Goal: Entertainment & Leisure: Consume media (video, audio)

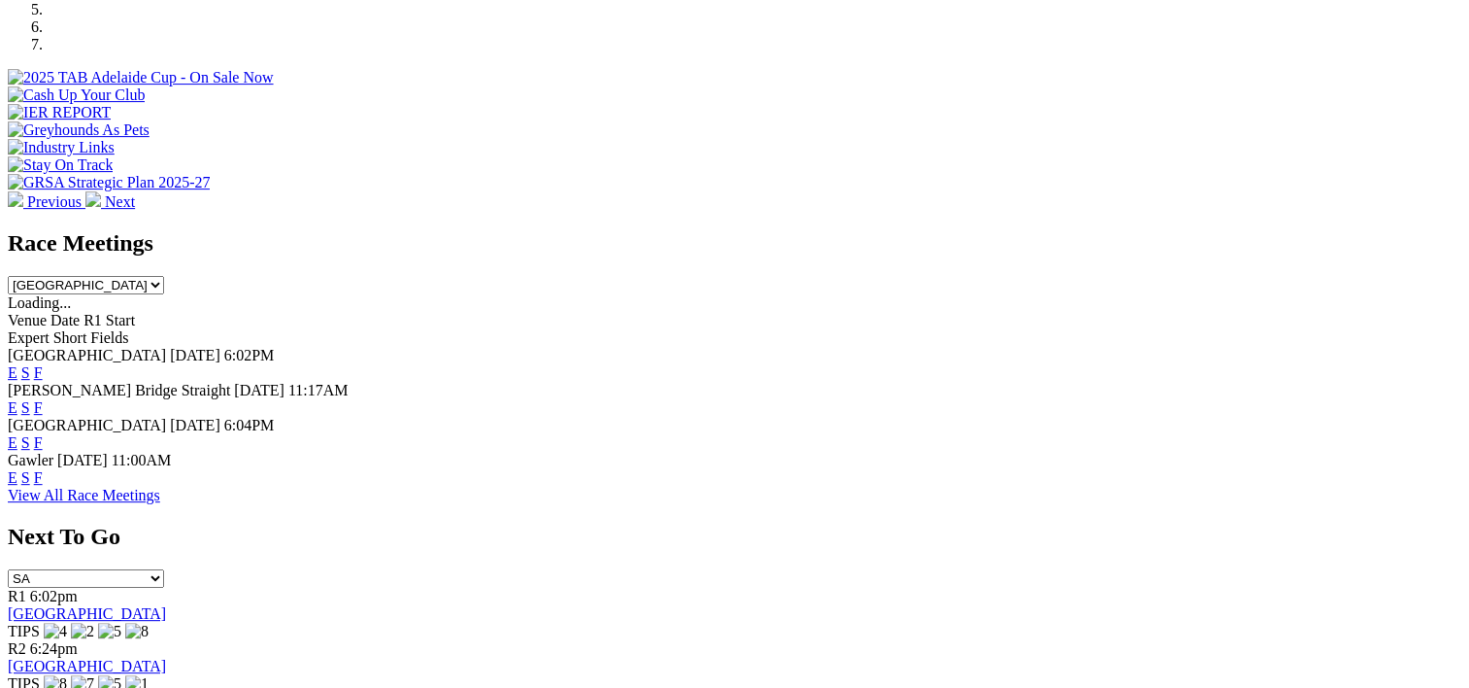
scroll to position [684, 0]
click at [43, 468] on link "F" at bounding box center [38, 476] width 9 height 17
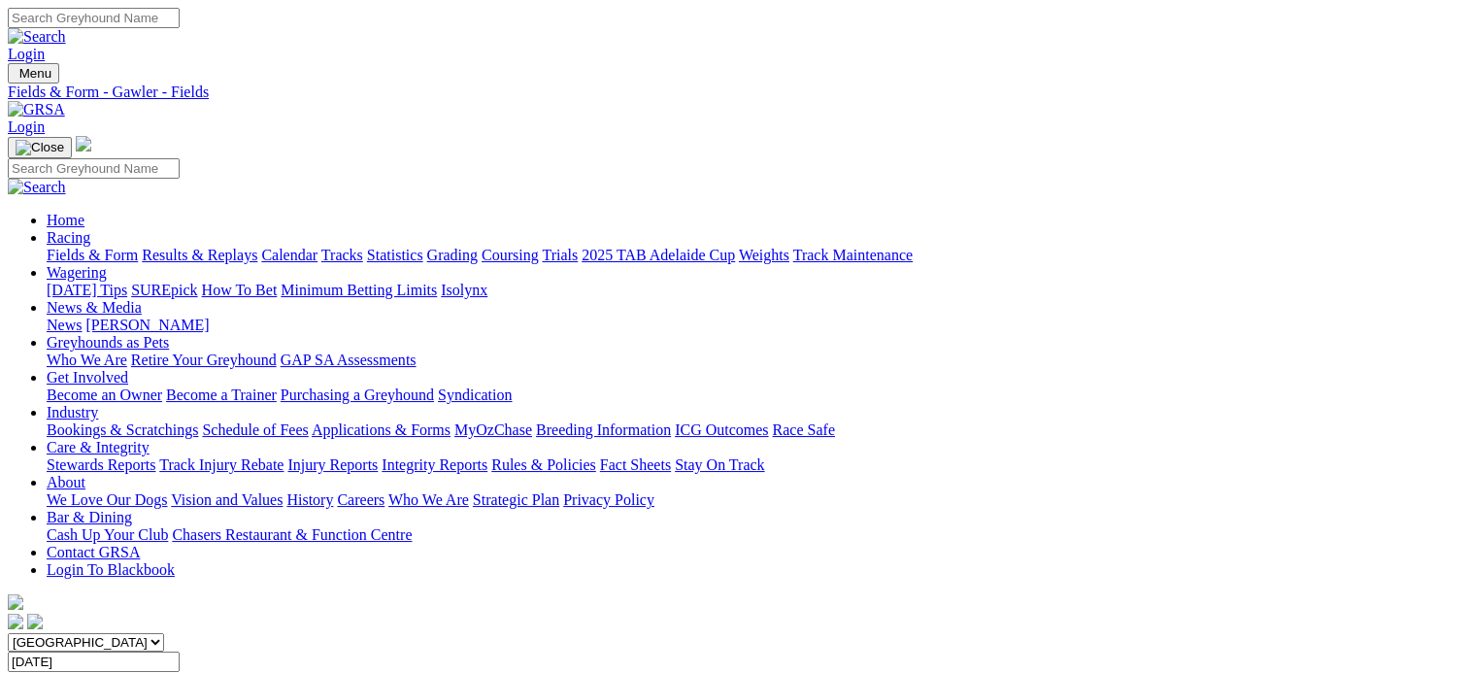
click at [257, 247] on link "Results & Replays" at bounding box center [200, 255] width 116 height 17
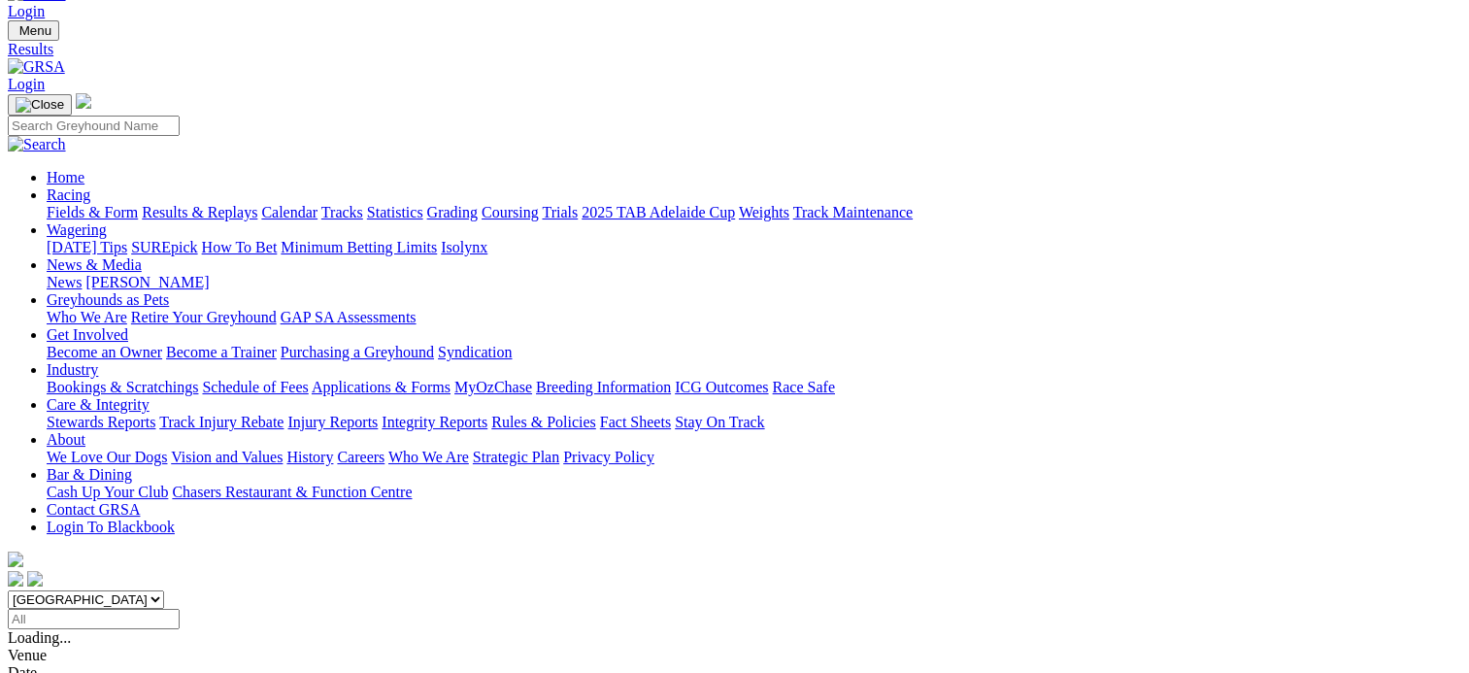
click at [481, 591] on div "South Australia New South Wales Northern Territory Queensland Tasmania Victoria…" at bounding box center [735, 610] width 1454 height 39
click at [164, 591] on select "South Australia New South Wales Northern Territory Queensland Tasmania Victoria…" at bounding box center [86, 600] width 156 height 18
select select "NSW"
click at [126, 591] on select "South Australia New South Wales Northern Territory Queensland Tasmania Victoria…" at bounding box center [86, 600] width 156 height 18
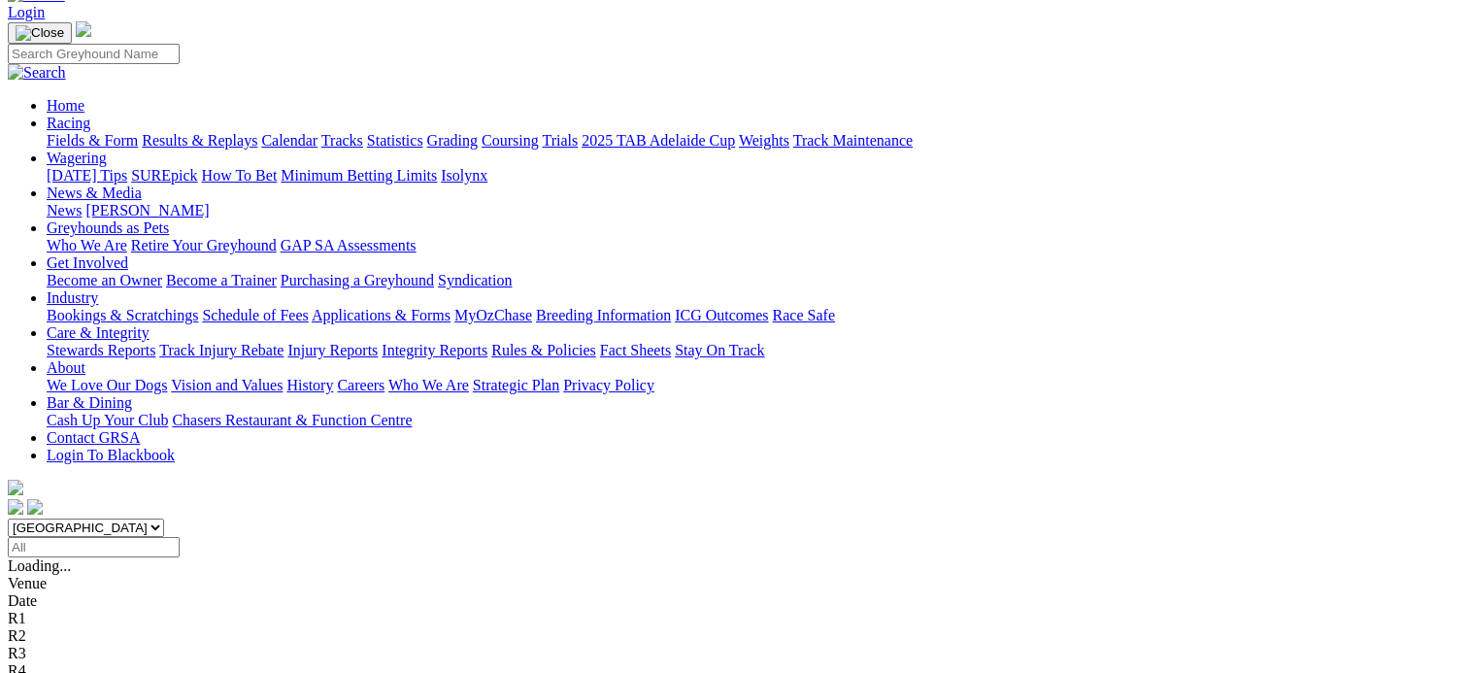
scroll to position [130, 0]
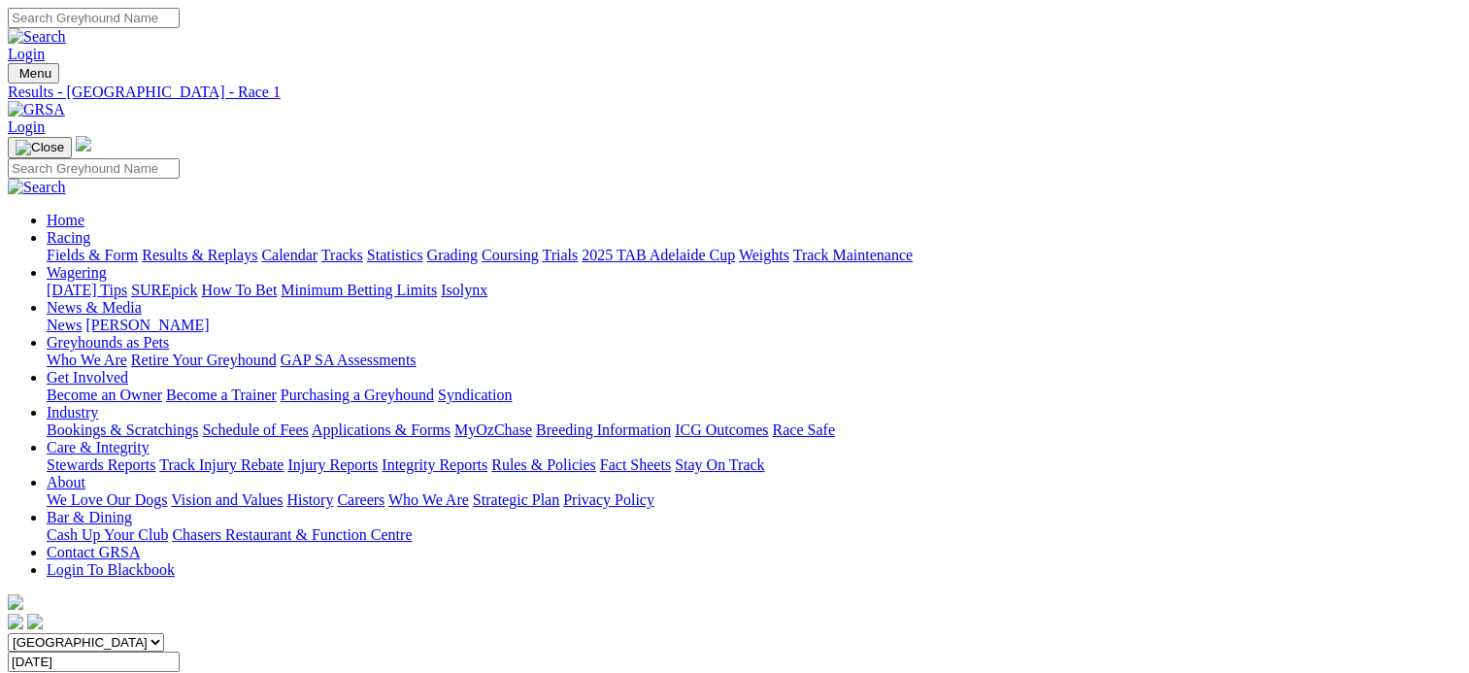
click at [86, 672] on span "SUMMARY" at bounding box center [47, 680] width 79 height 17
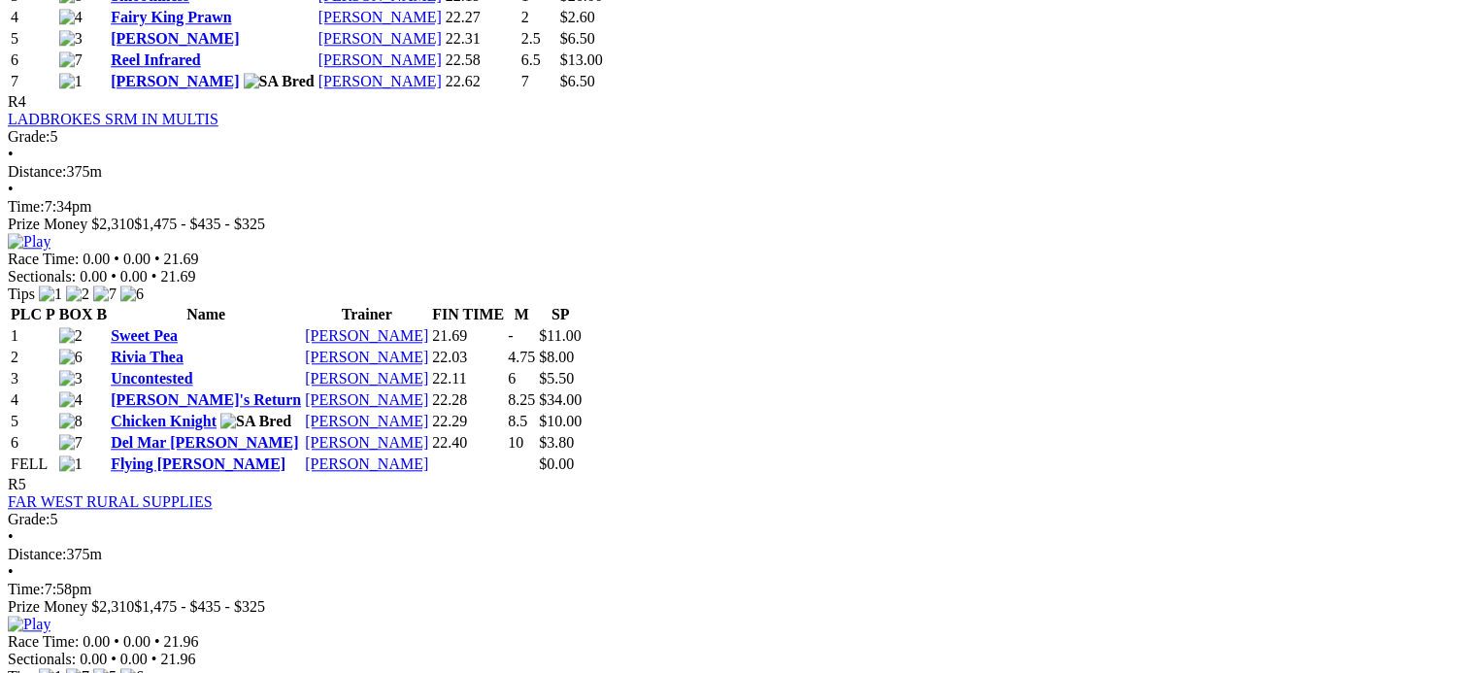
scroll to position [1975, 0]
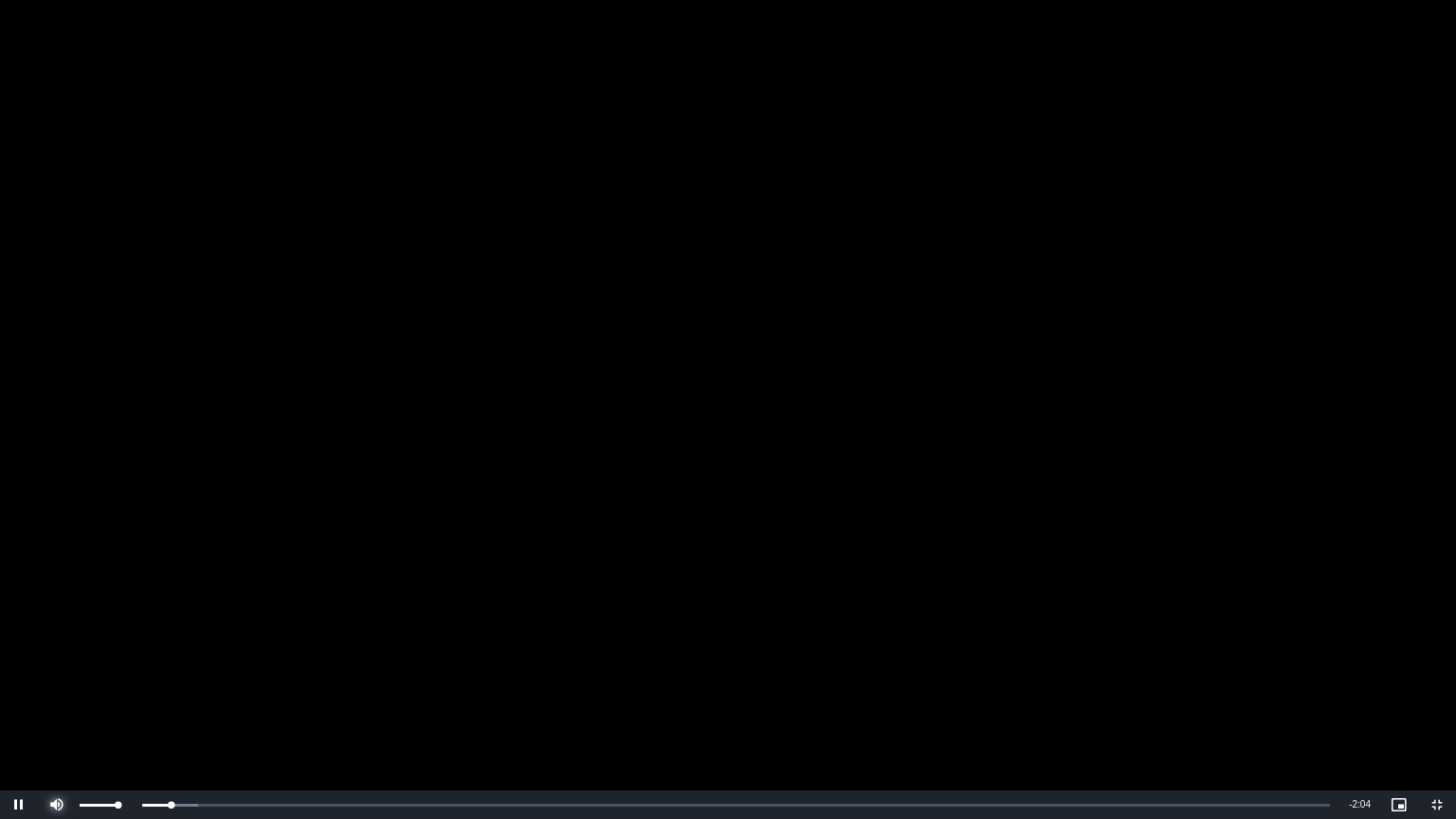
click at [56, 656] on span "Video Player" at bounding box center [57, 805] width 38 height 0
click at [531, 348] on video "To view this video please enable JavaScript, and consider upgrading to a web br…" at bounding box center [728, 409] width 1456 height 819
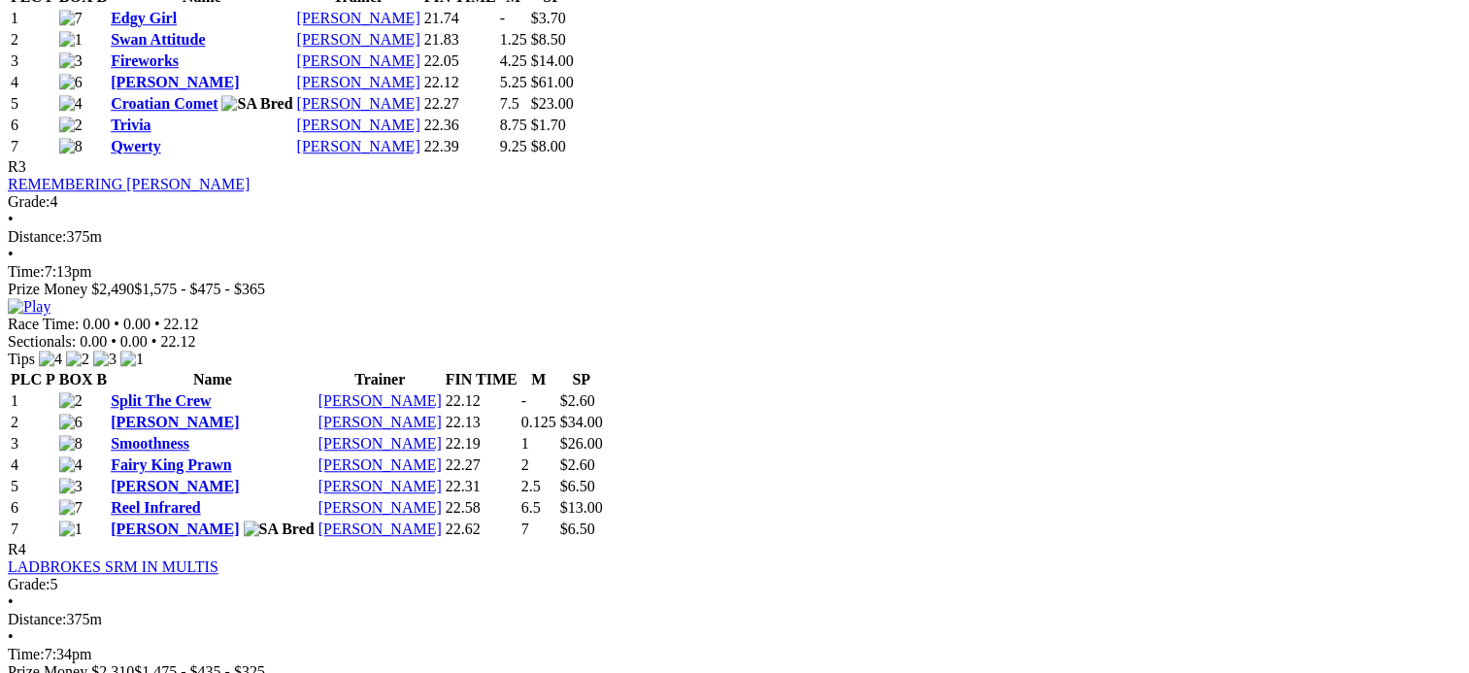
scroll to position [1535, 0]
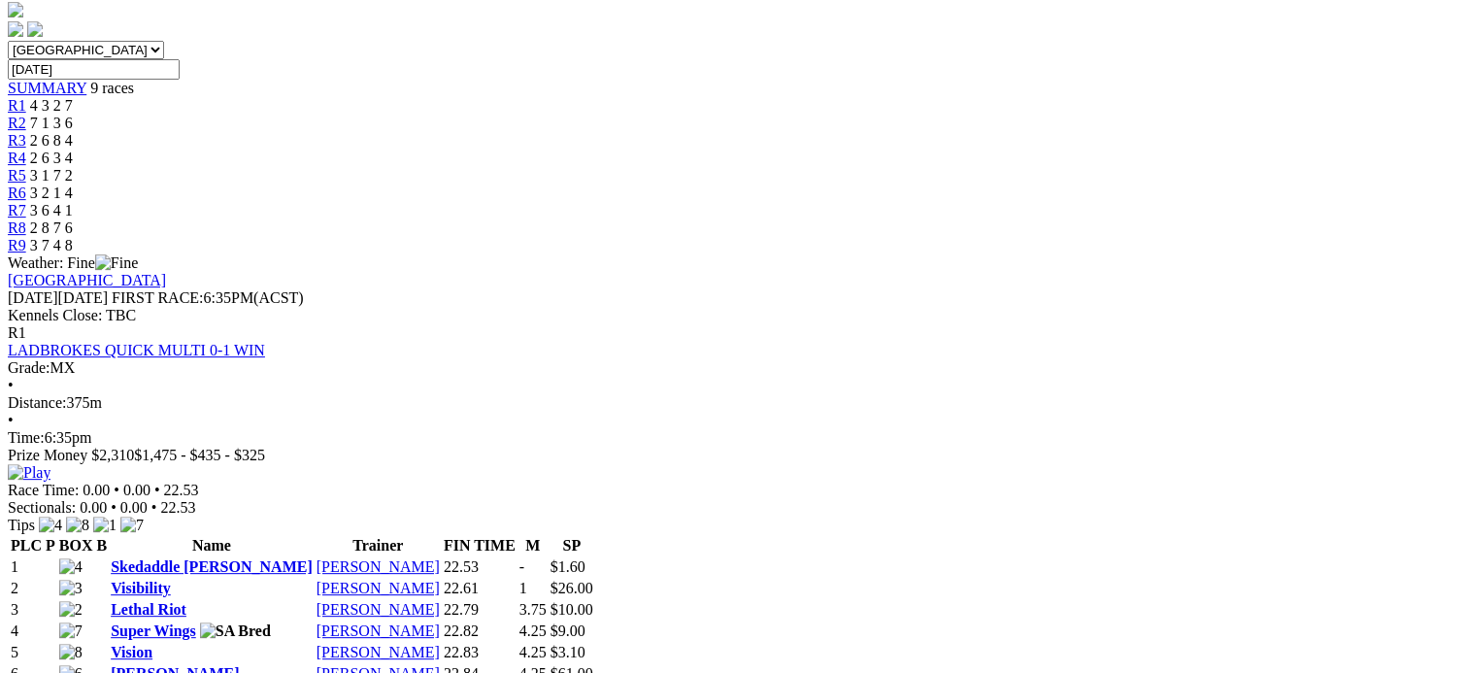
scroll to position [420, 0]
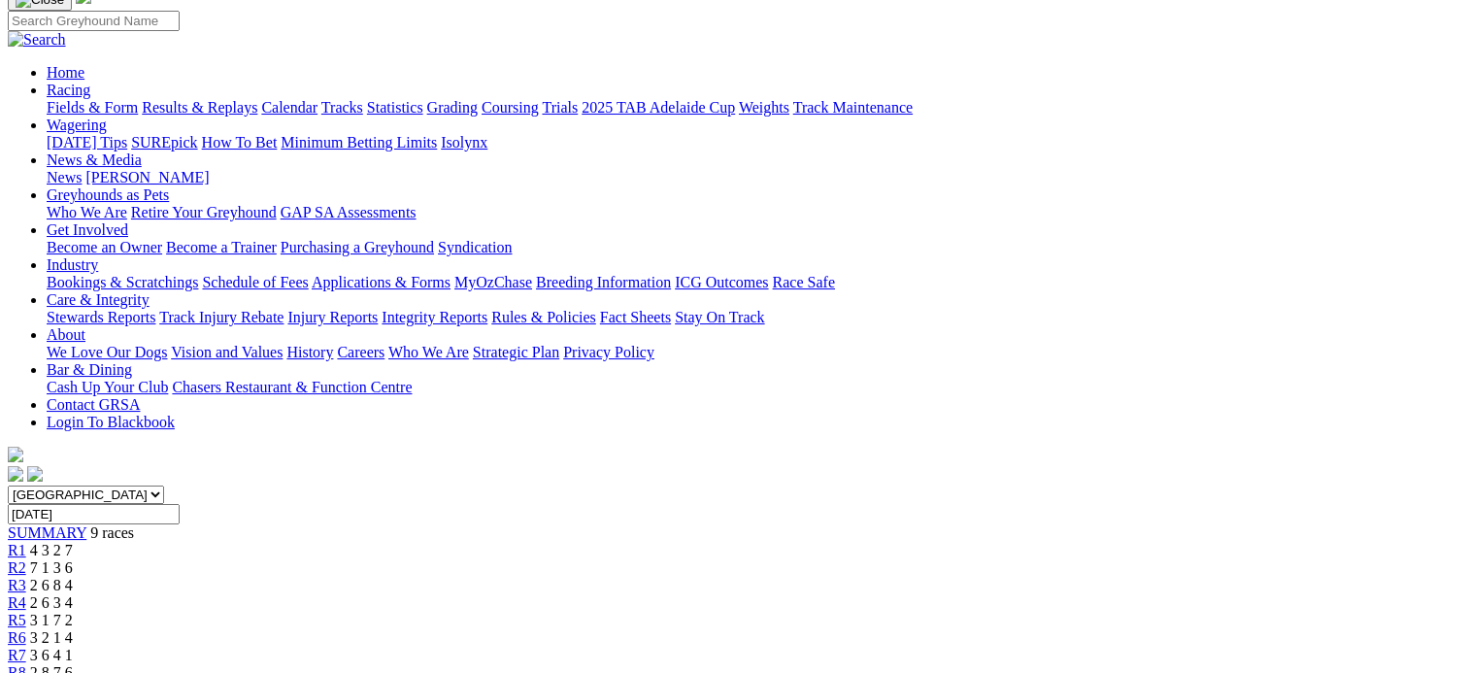
scroll to position [0, 0]
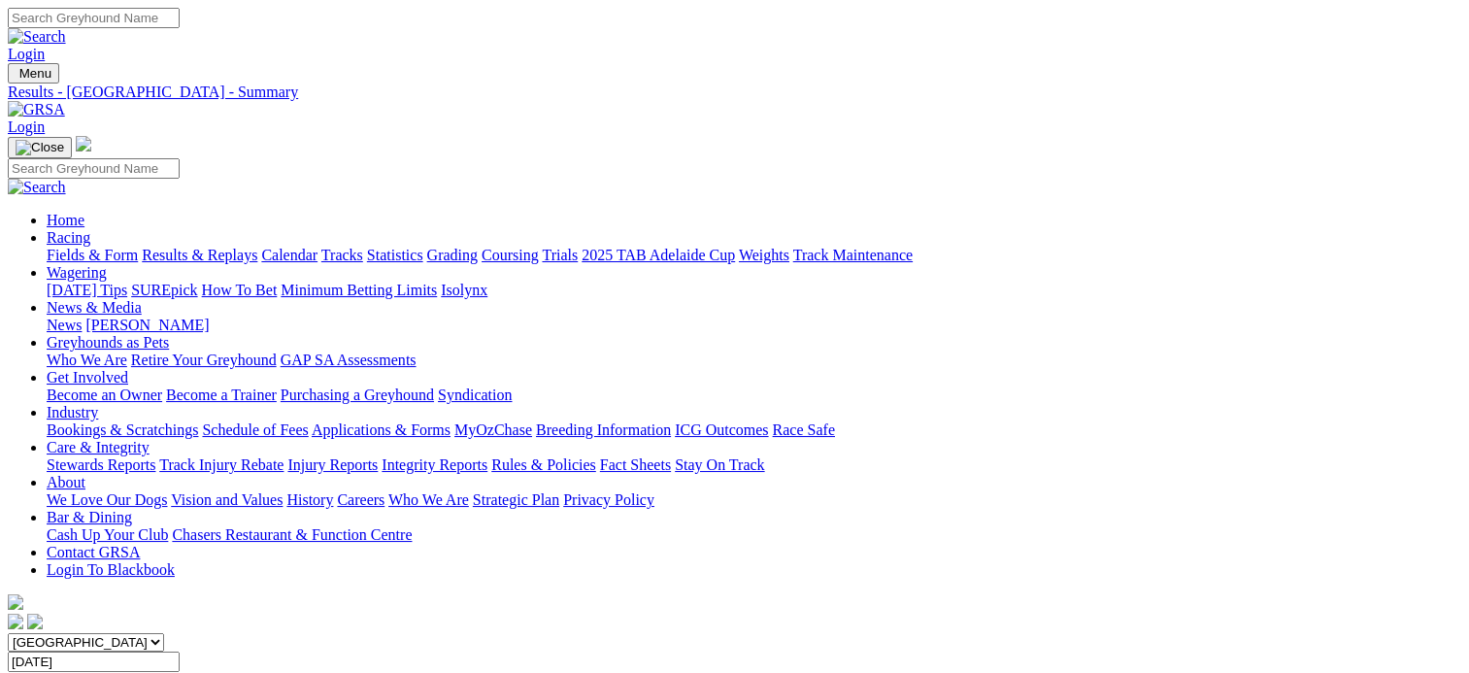
click at [257, 247] on link "Results & Replays" at bounding box center [200, 255] width 116 height 17
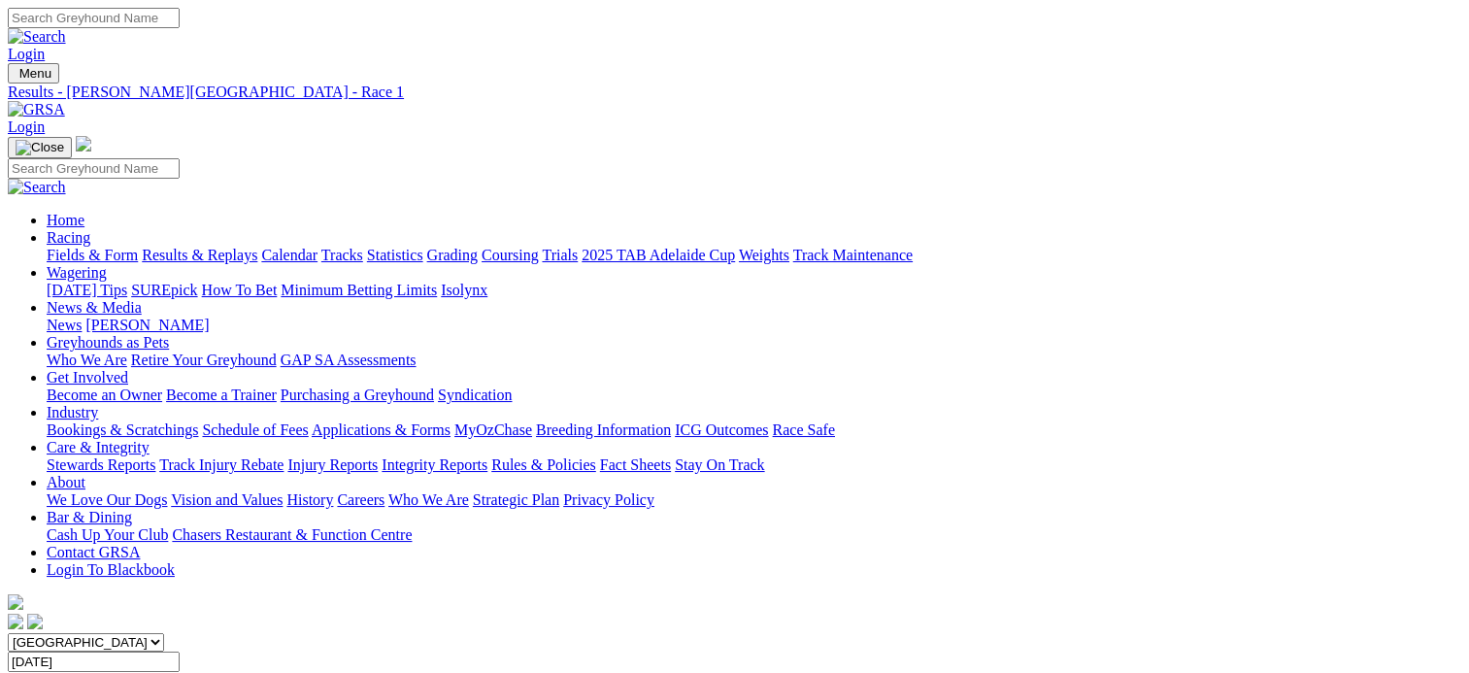
click at [142, 672] on span "10 races" at bounding box center [115, 680] width 51 height 17
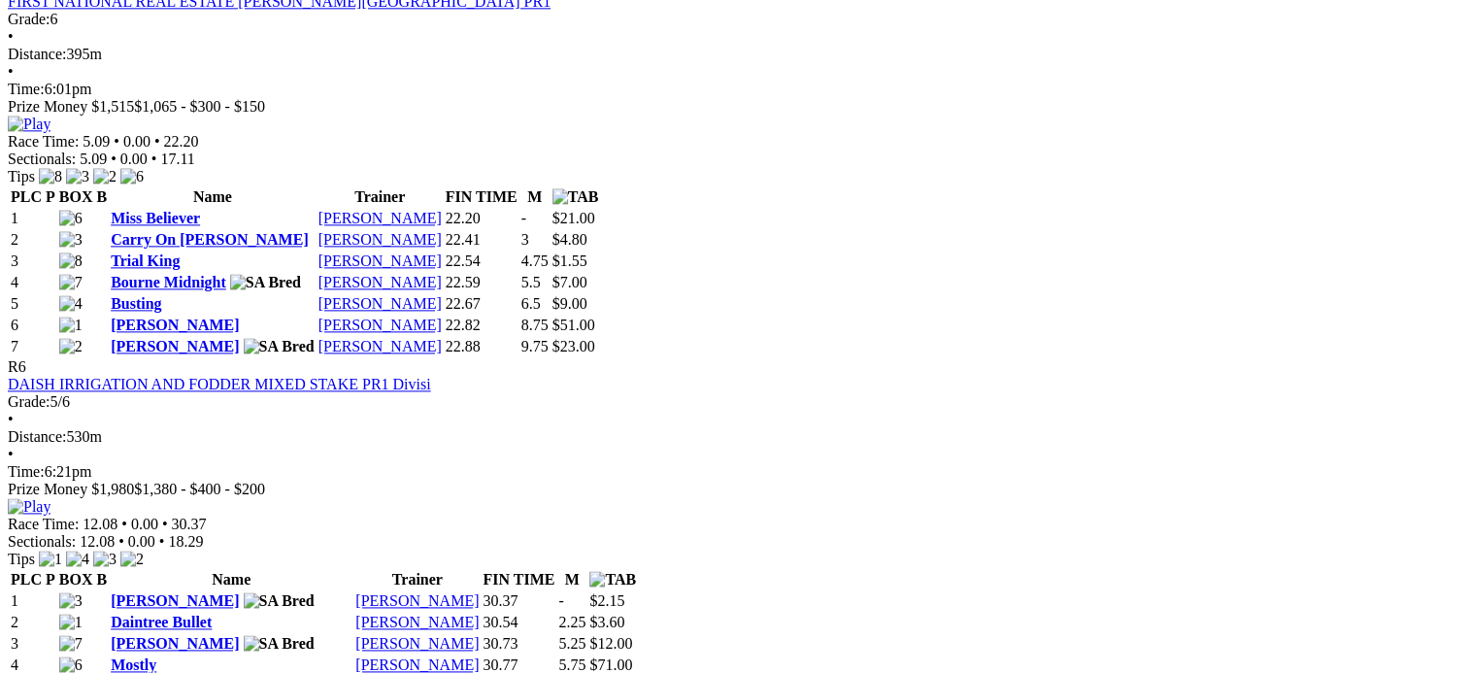
scroll to position [2486, 0]
